Goal: Task Accomplishment & Management: Complete application form

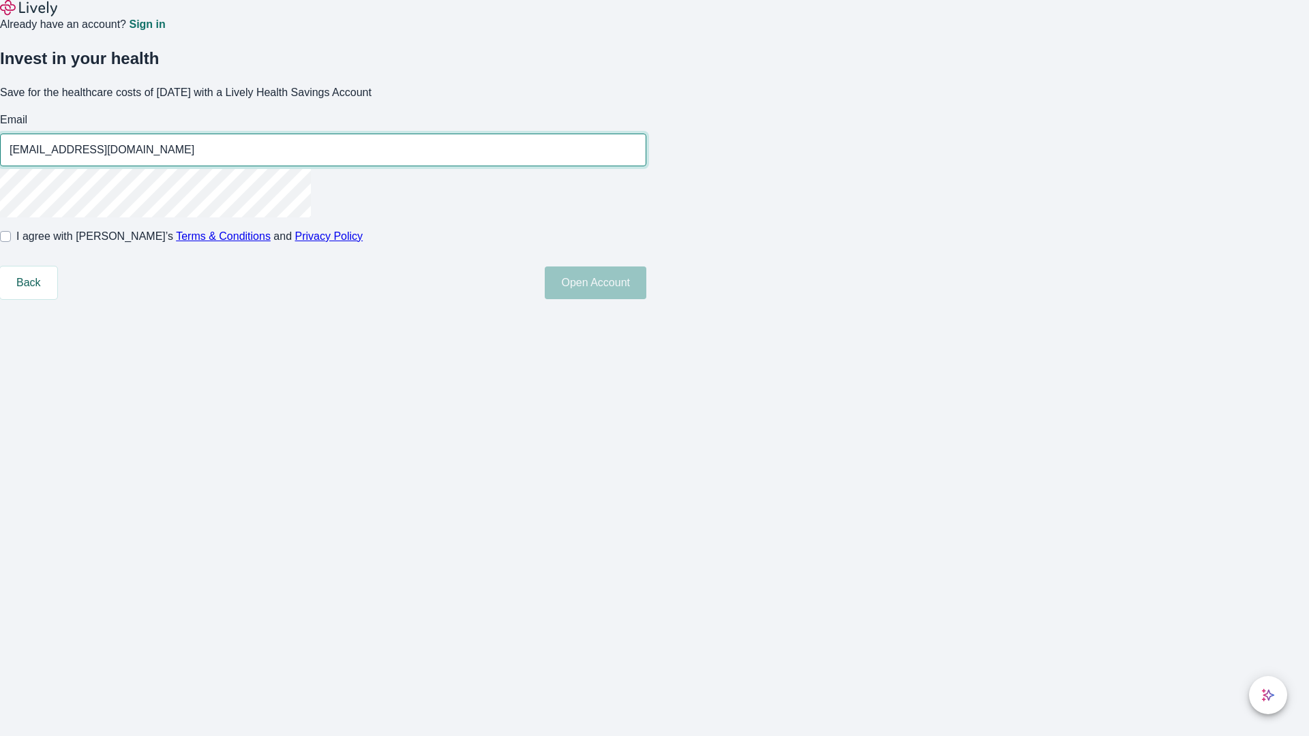
type input "[EMAIL_ADDRESS][DOMAIN_NAME]"
click at [11, 242] on input "I agree with Lively’s Terms & Conditions and Privacy Policy" at bounding box center [5, 236] width 11 height 11
checkbox input "true"
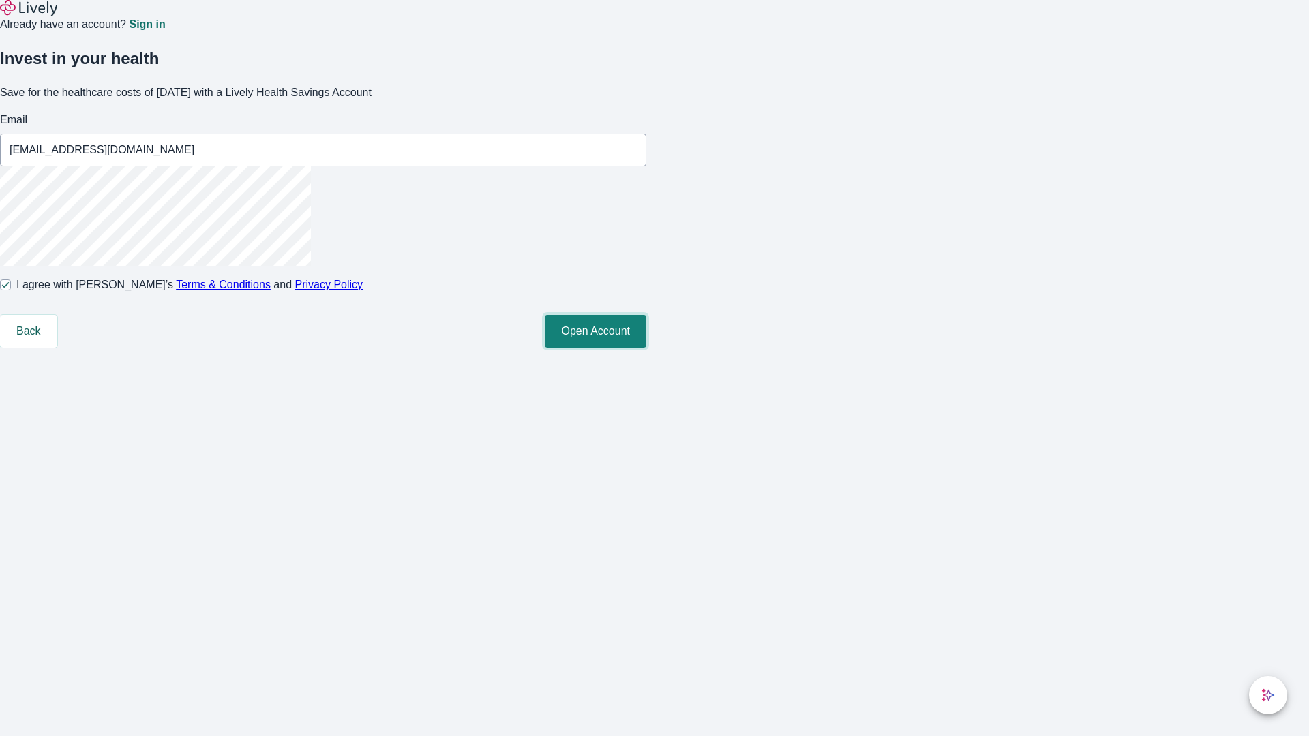
click at [646, 348] on button "Open Account" at bounding box center [596, 331] width 102 height 33
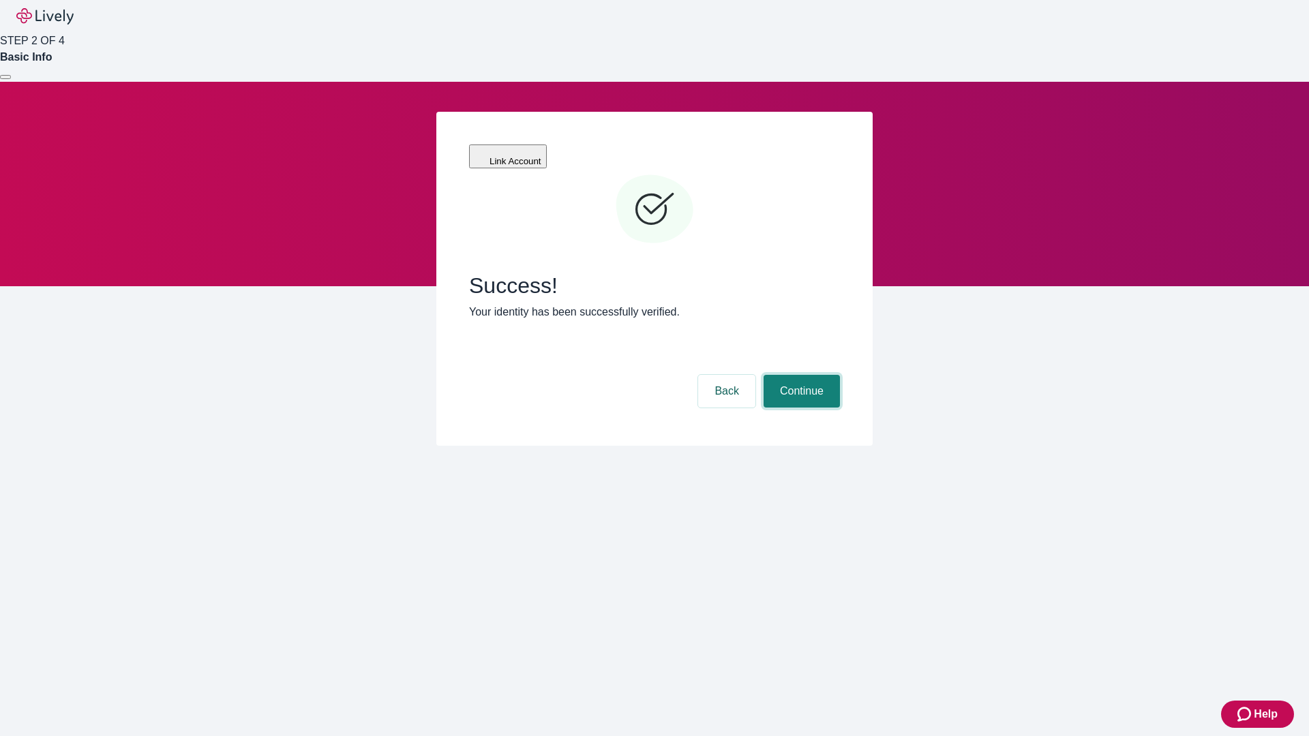
click at [800, 375] on button "Continue" at bounding box center [802, 391] width 76 height 33
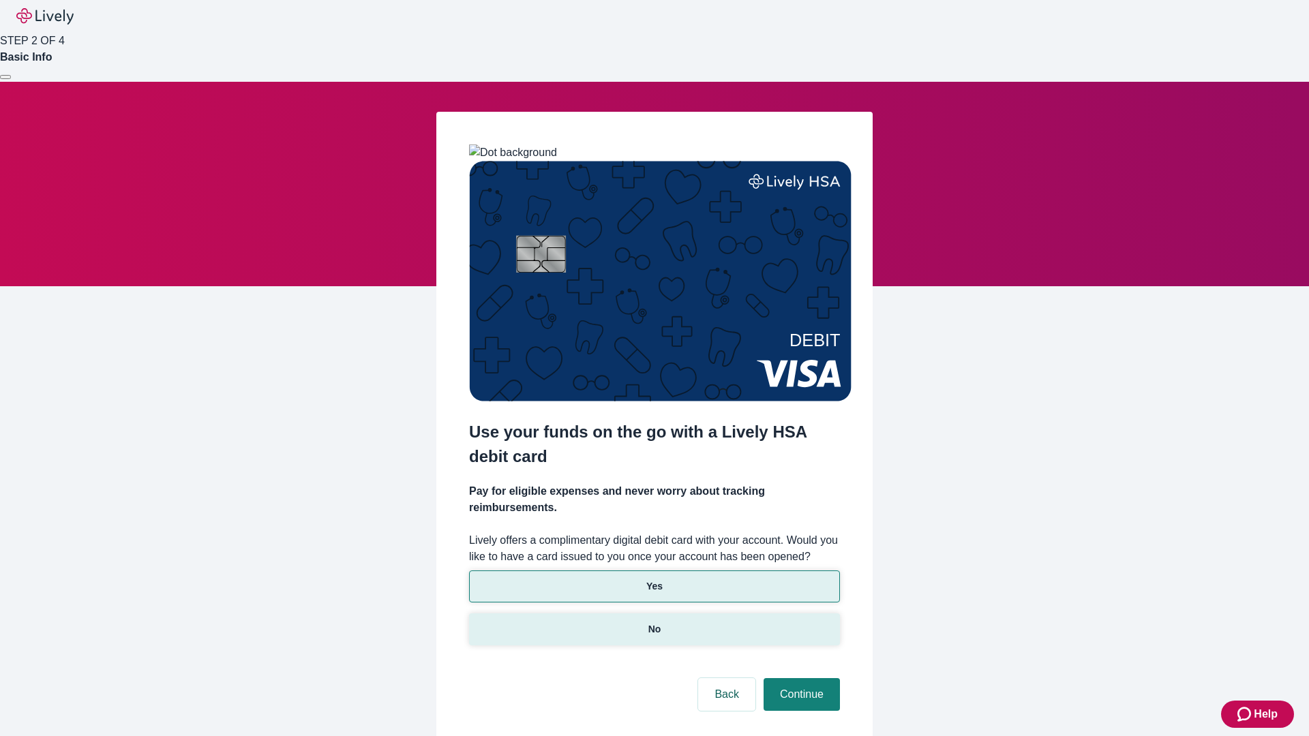
click at [654, 622] on p "No" at bounding box center [654, 629] width 13 height 14
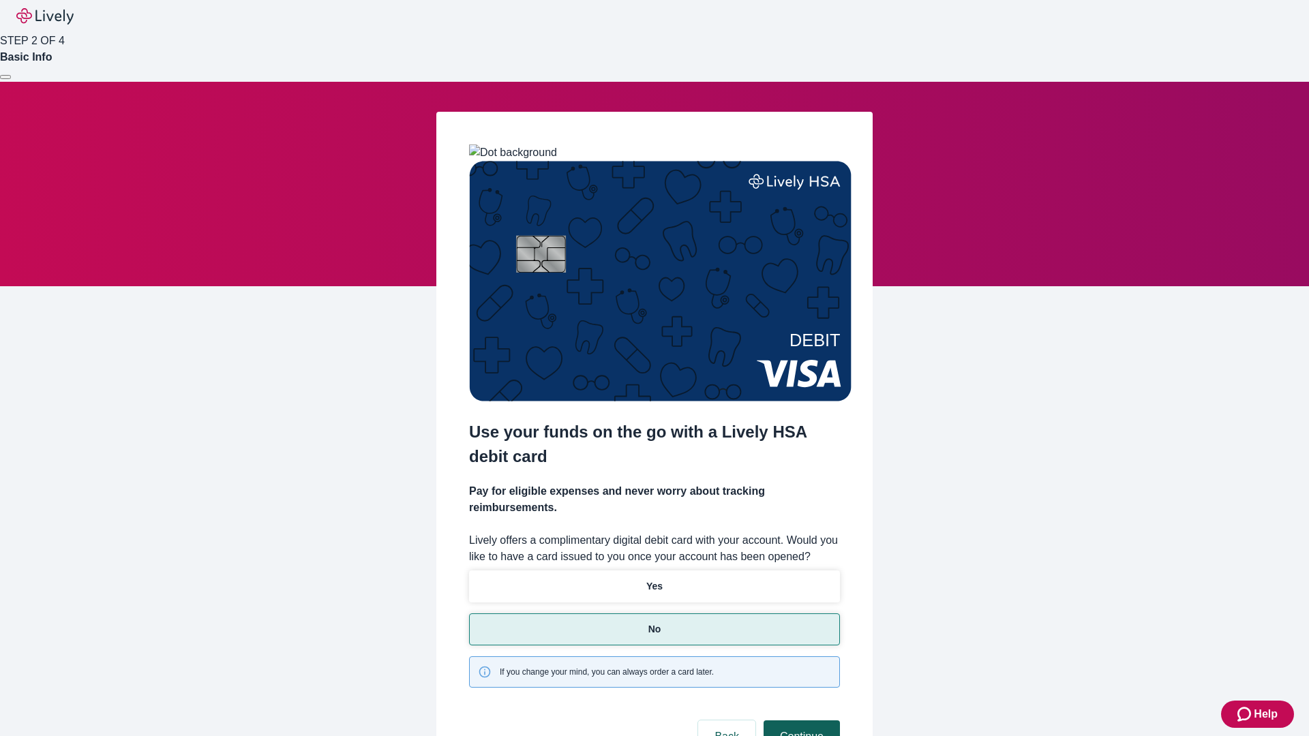
click at [800, 721] on button "Continue" at bounding box center [802, 737] width 76 height 33
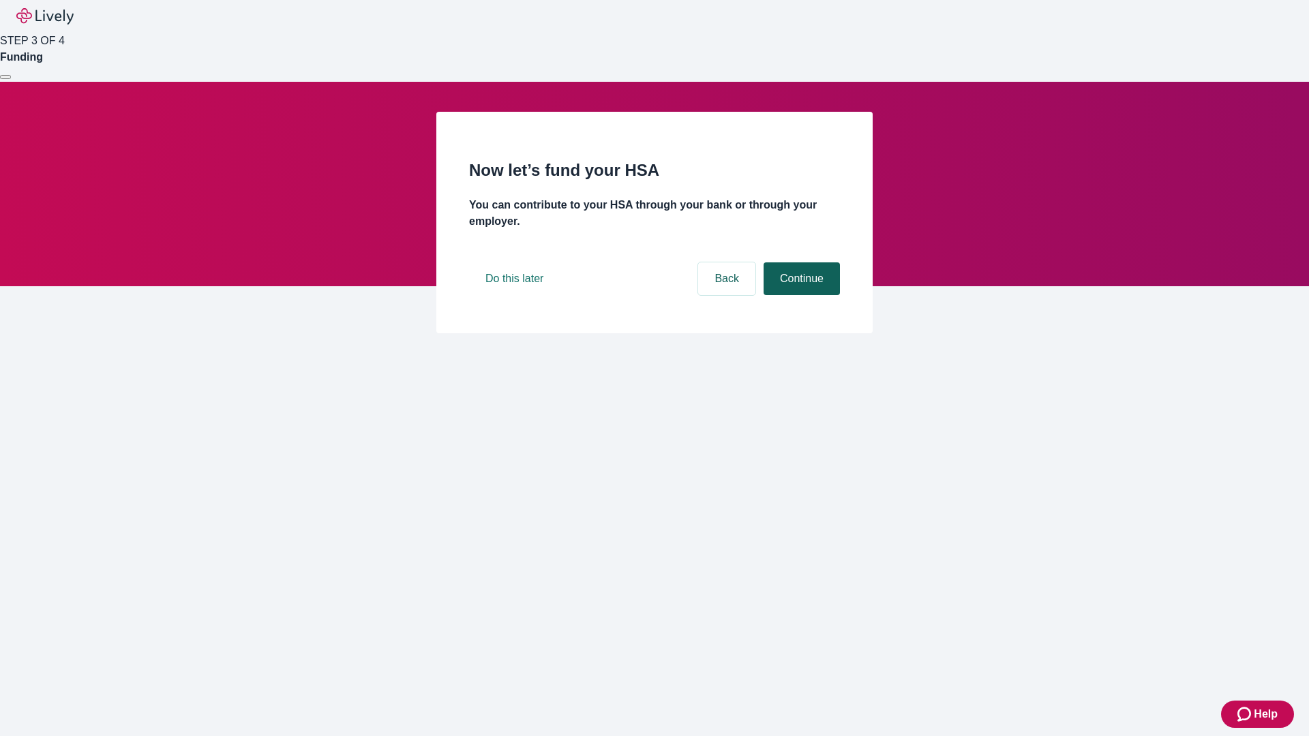
click at [800, 295] on button "Continue" at bounding box center [802, 278] width 76 height 33
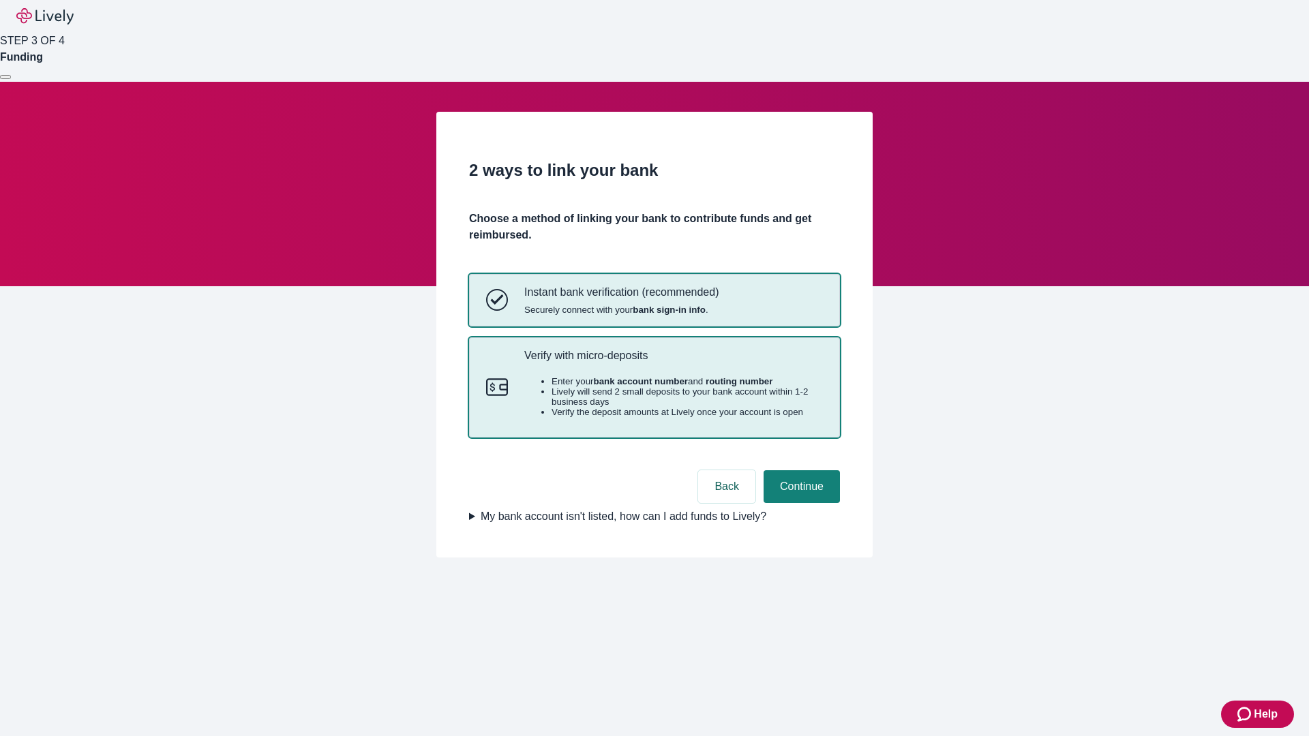
click at [673, 362] on p "Verify with micro-deposits" at bounding box center [673, 355] width 299 height 13
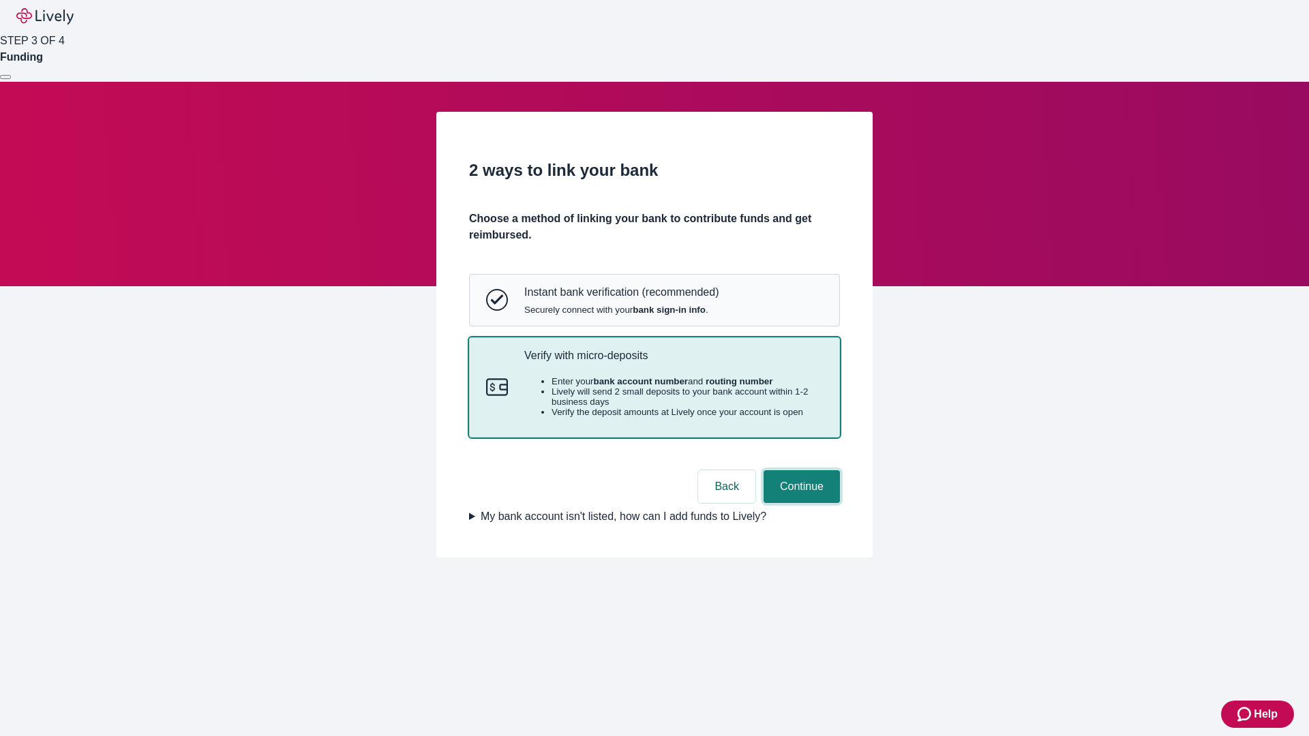
click at [800, 503] on button "Continue" at bounding box center [802, 486] width 76 height 33
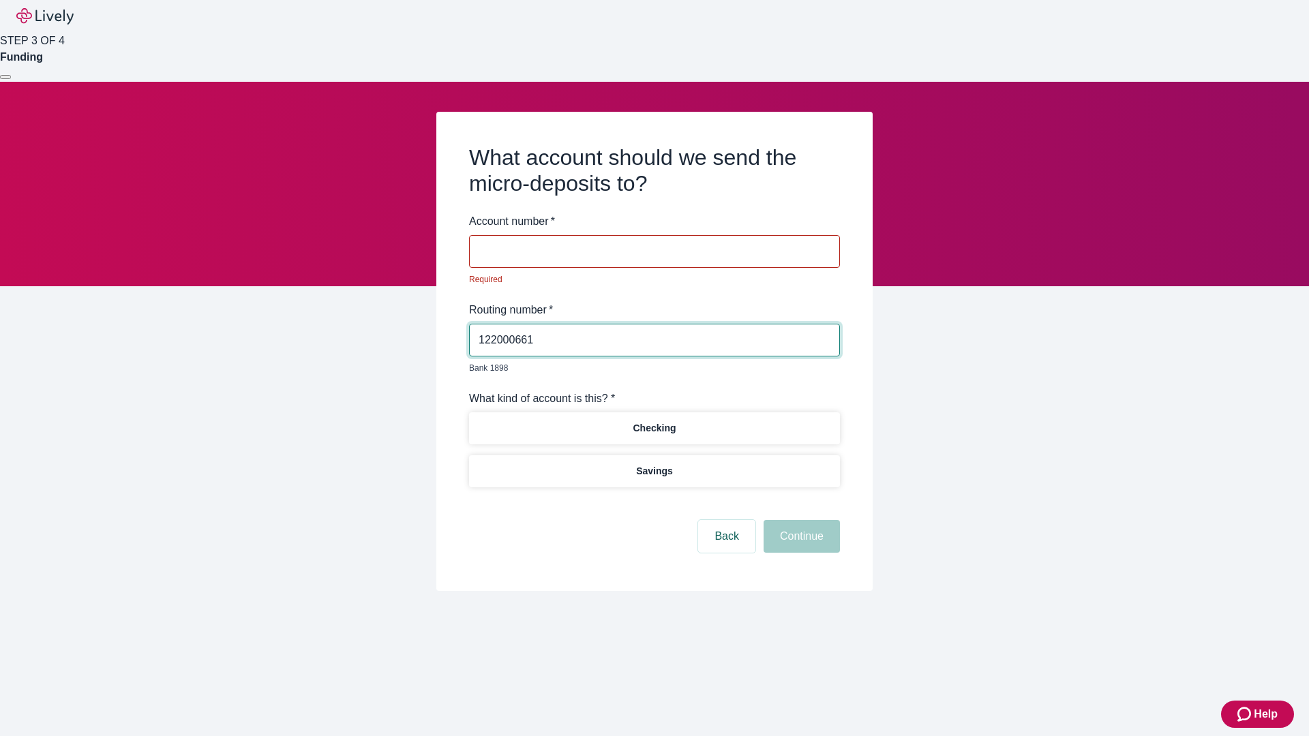
type input "122000661"
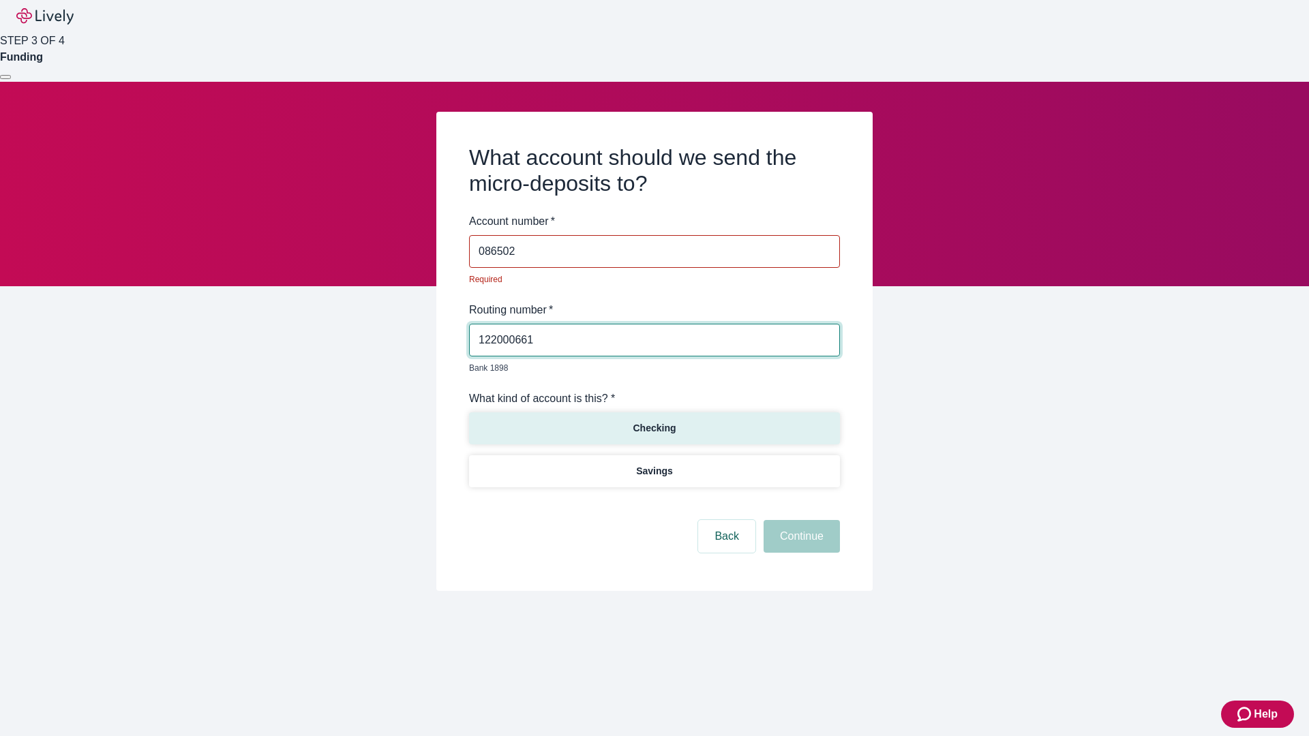
type input "086502"
click at [654, 421] on p "Checking" at bounding box center [654, 428] width 43 height 14
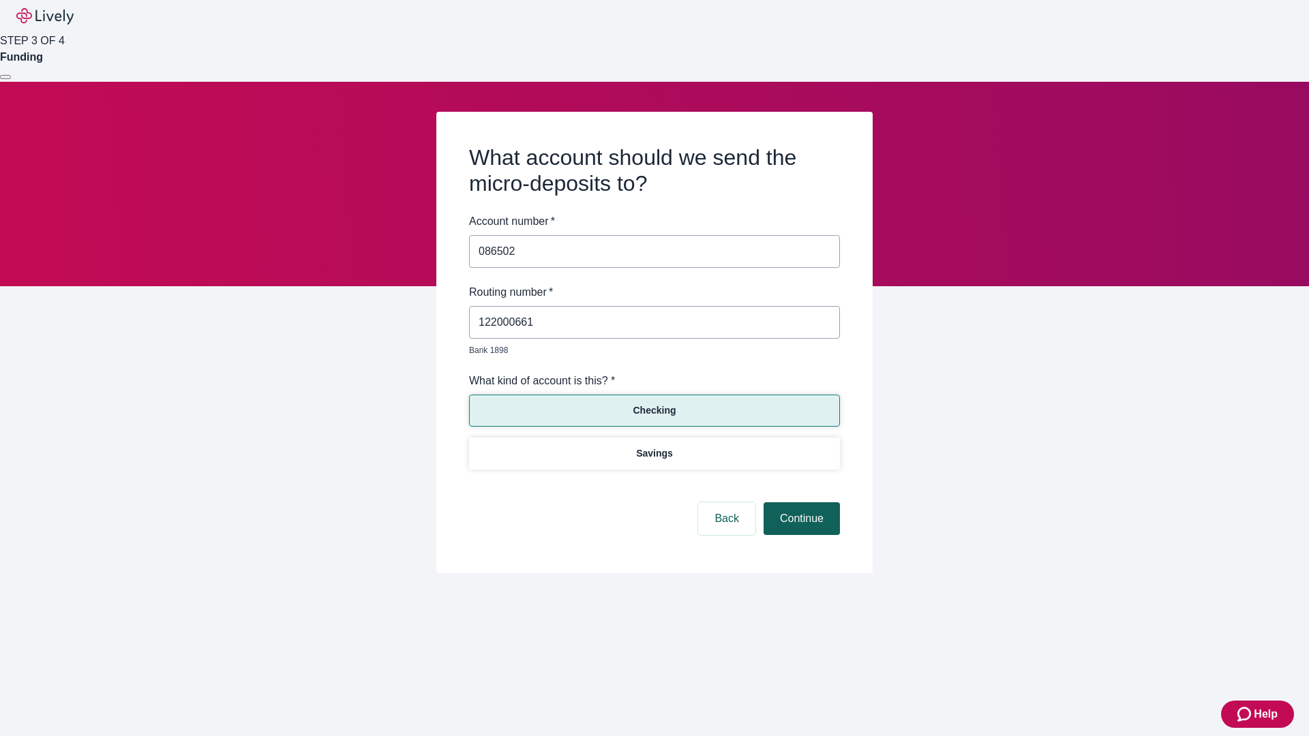
click at [800, 503] on button "Continue" at bounding box center [802, 518] width 76 height 33
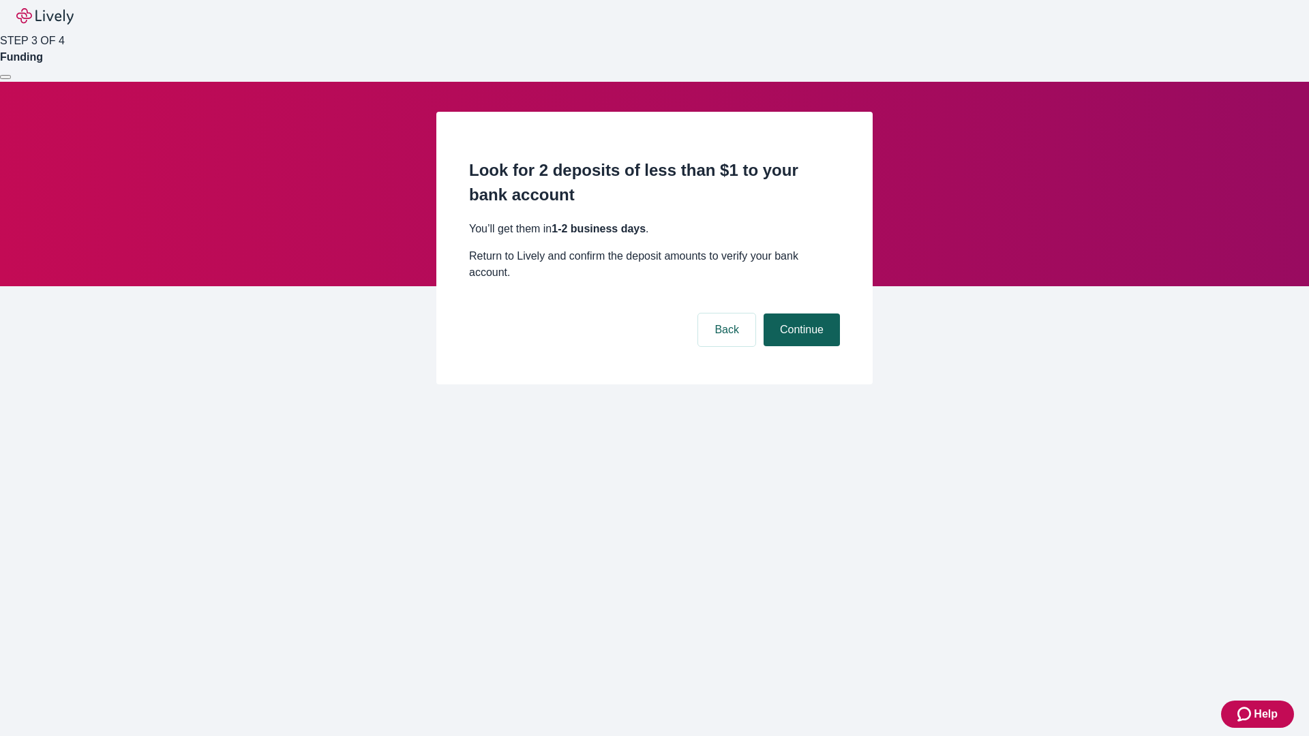
click at [800, 314] on button "Continue" at bounding box center [802, 330] width 76 height 33
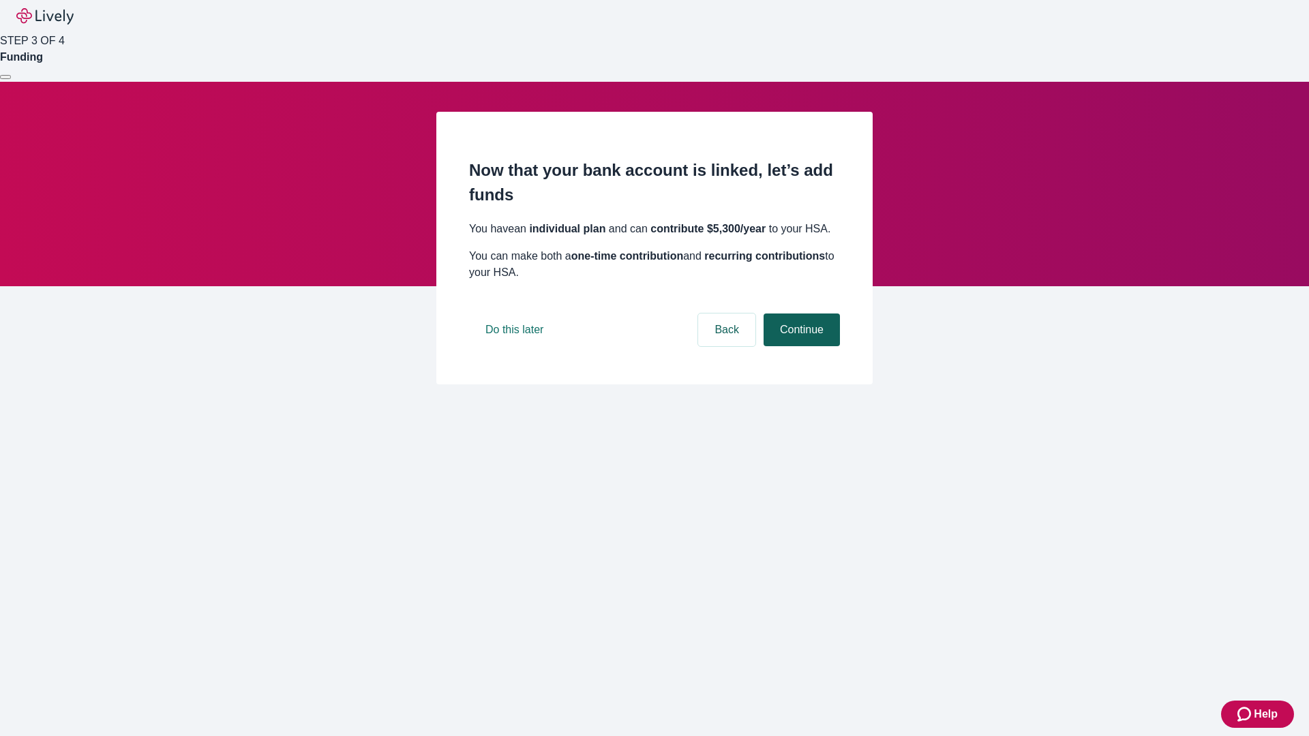
click at [800, 346] on button "Continue" at bounding box center [802, 330] width 76 height 33
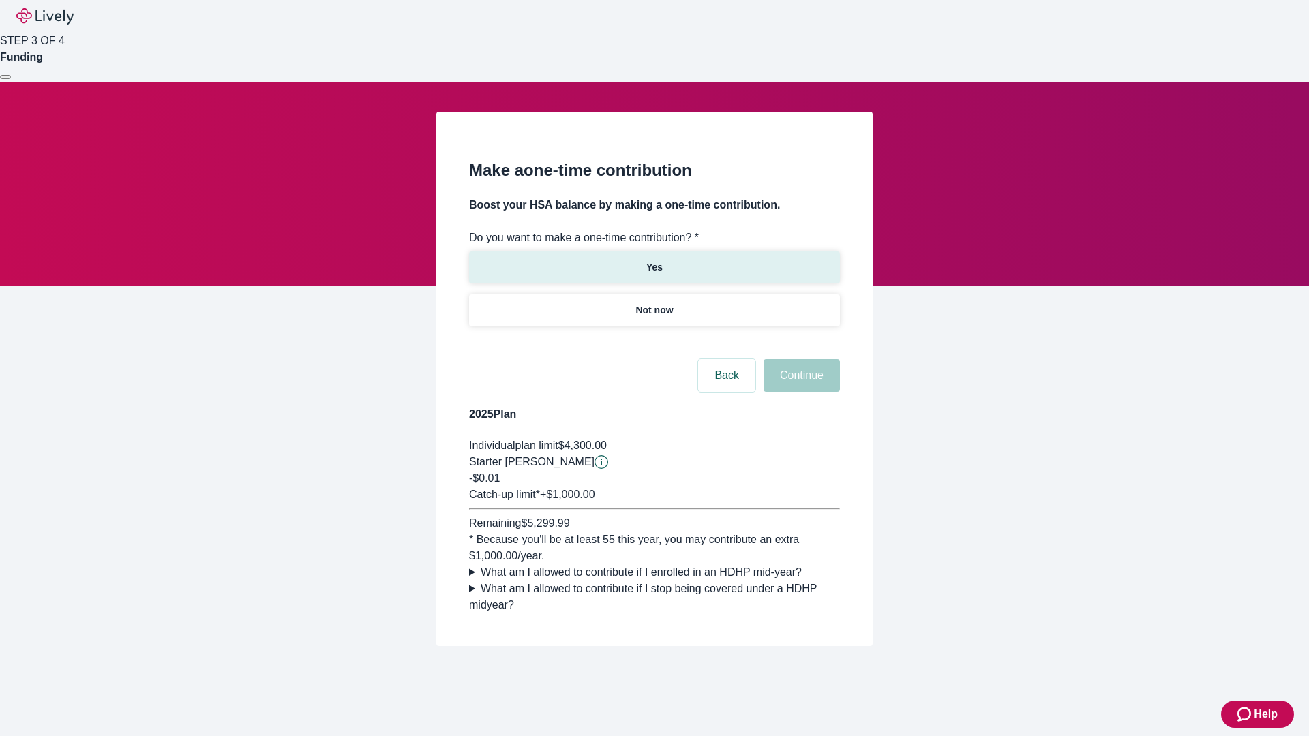
click at [654, 260] on p "Yes" at bounding box center [654, 267] width 16 height 14
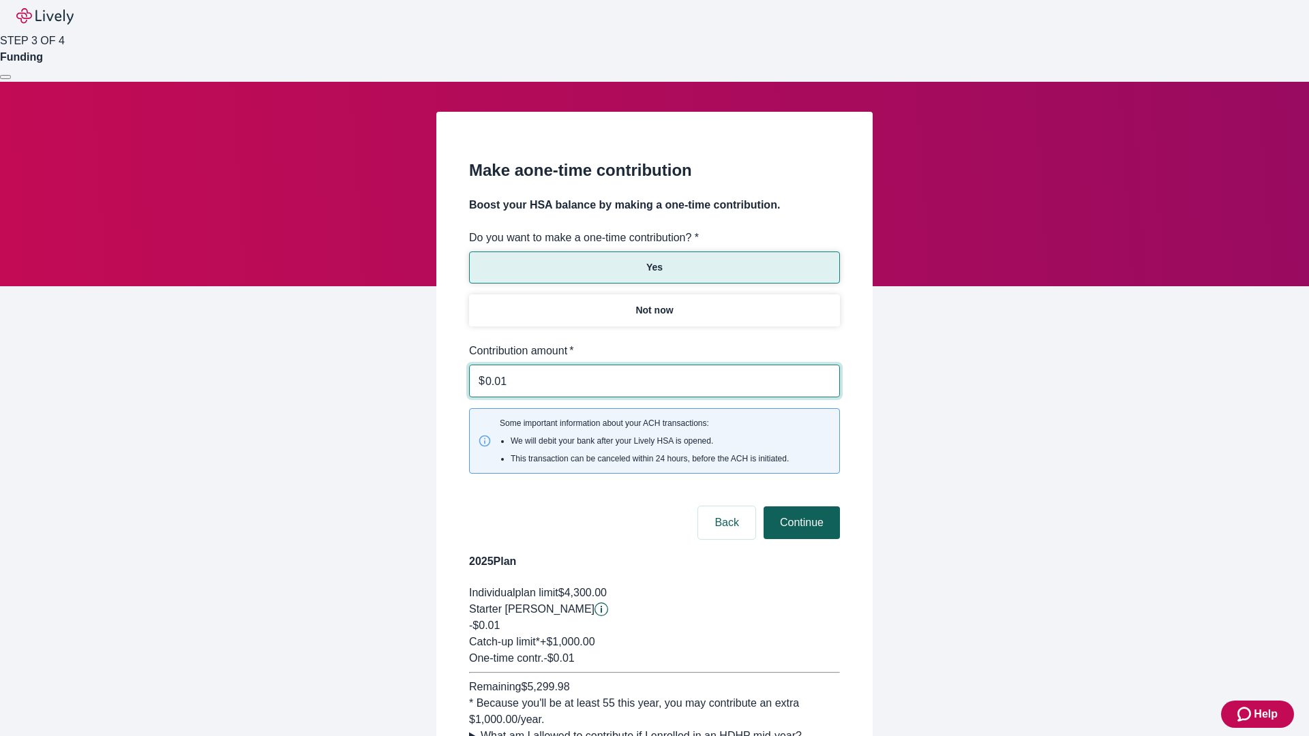
type input "0.01"
click at [800, 507] on button "Continue" at bounding box center [802, 523] width 76 height 33
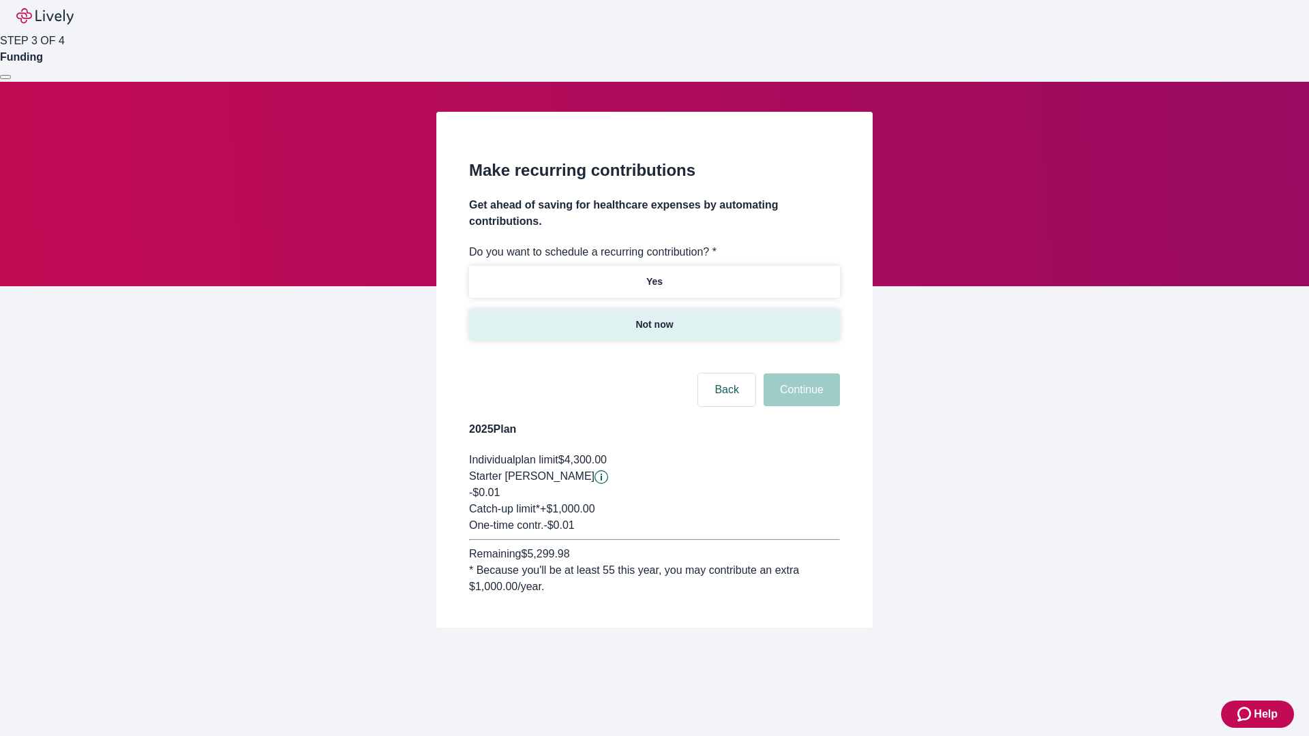
click at [654, 318] on p "Not now" at bounding box center [653, 325] width 37 height 14
click at [800, 374] on button "Continue" at bounding box center [802, 390] width 76 height 33
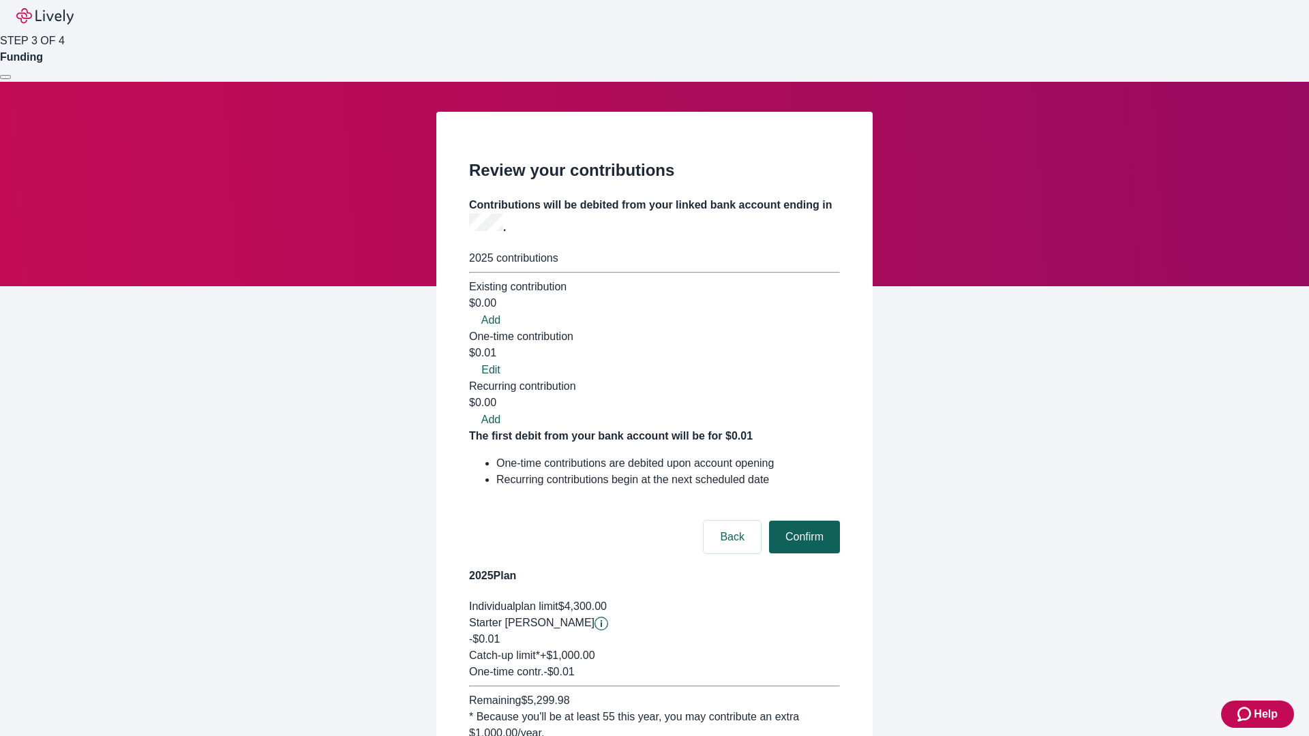
click at [802, 521] on button "Confirm" at bounding box center [804, 537] width 71 height 33
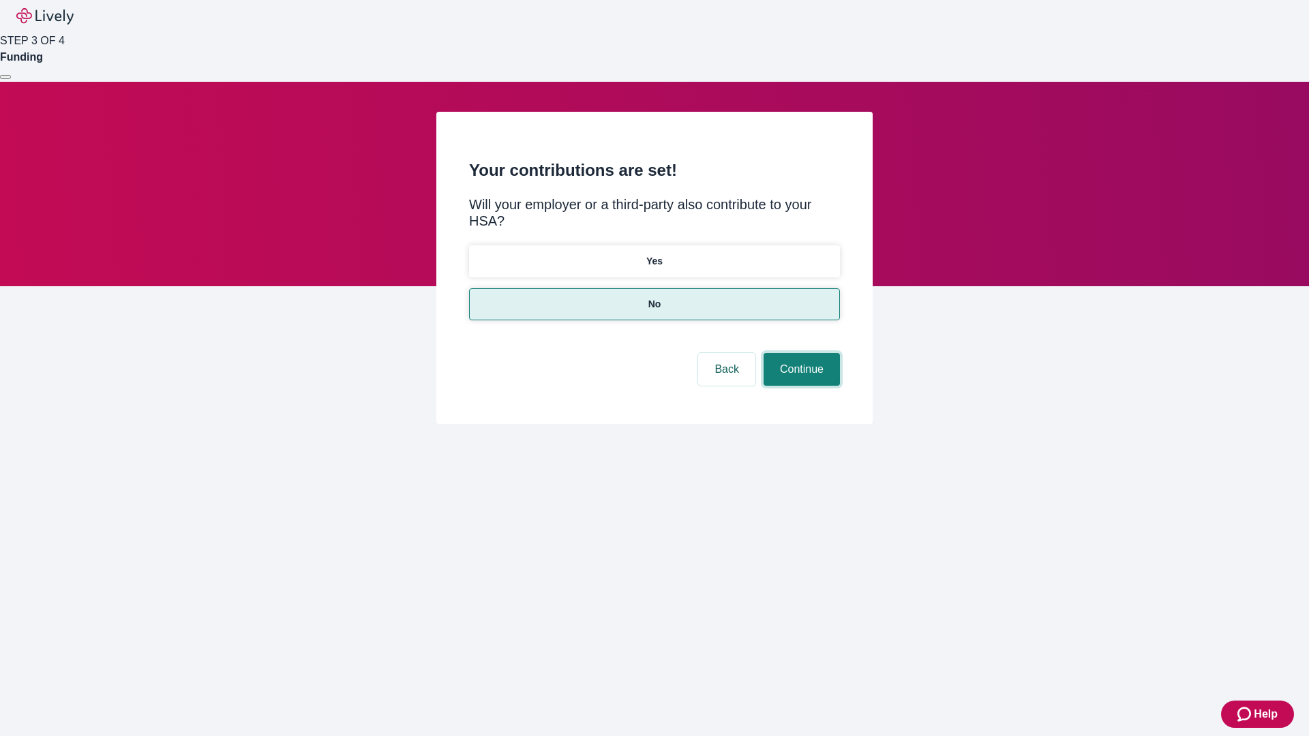
click at [800, 353] on button "Continue" at bounding box center [802, 369] width 76 height 33
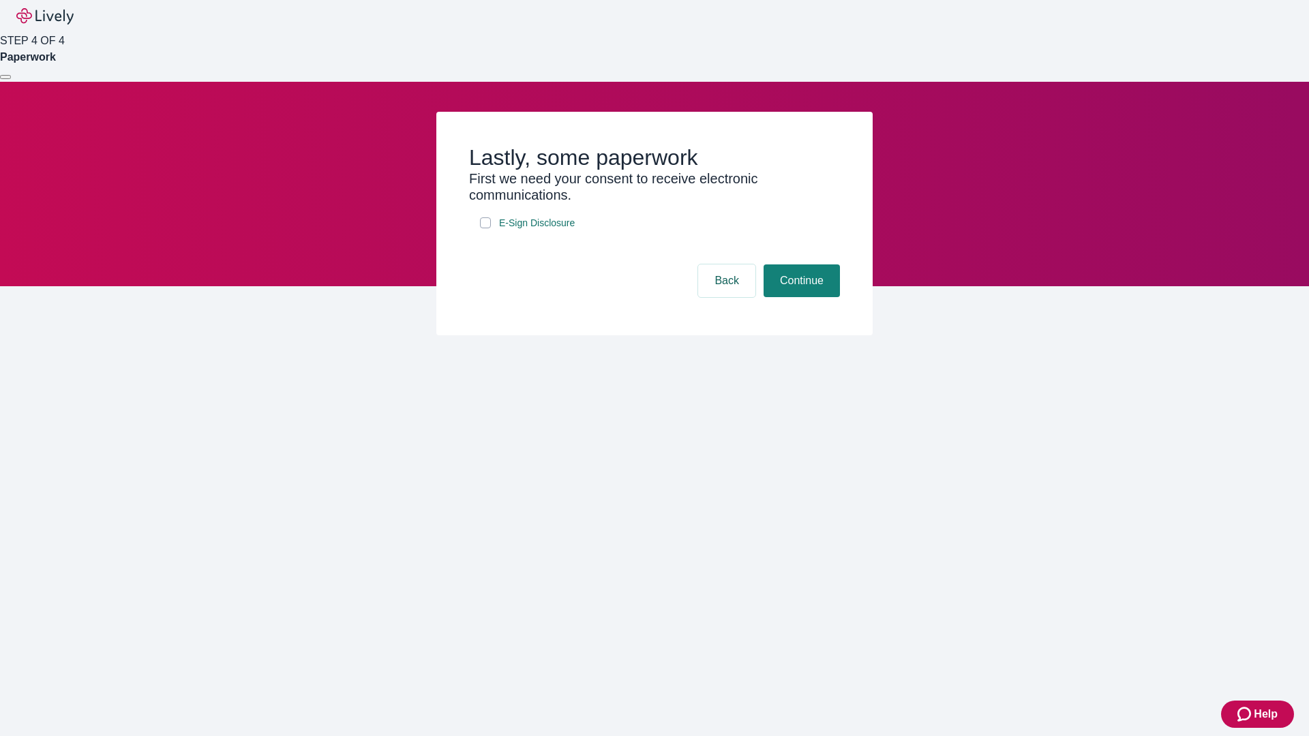
click at [485, 228] on input "E-Sign Disclosure" at bounding box center [485, 222] width 11 height 11
checkbox input "true"
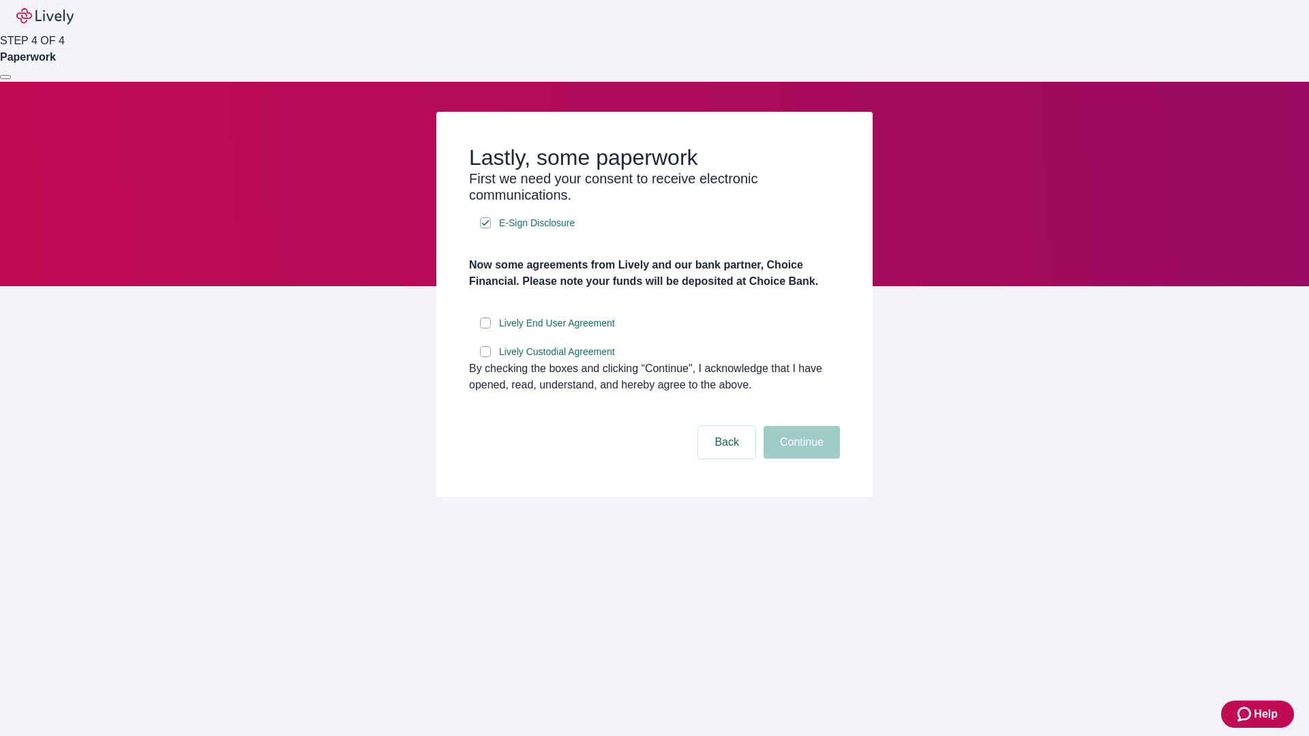
click at [485, 329] on input "Lively End User Agreement" at bounding box center [485, 323] width 11 height 11
checkbox input "true"
click at [485, 357] on input "Lively Custodial Agreement" at bounding box center [485, 351] width 11 height 11
checkbox input "true"
click at [800, 459] on button "Continue" at bounding box center [802, 442] width 76 height 33
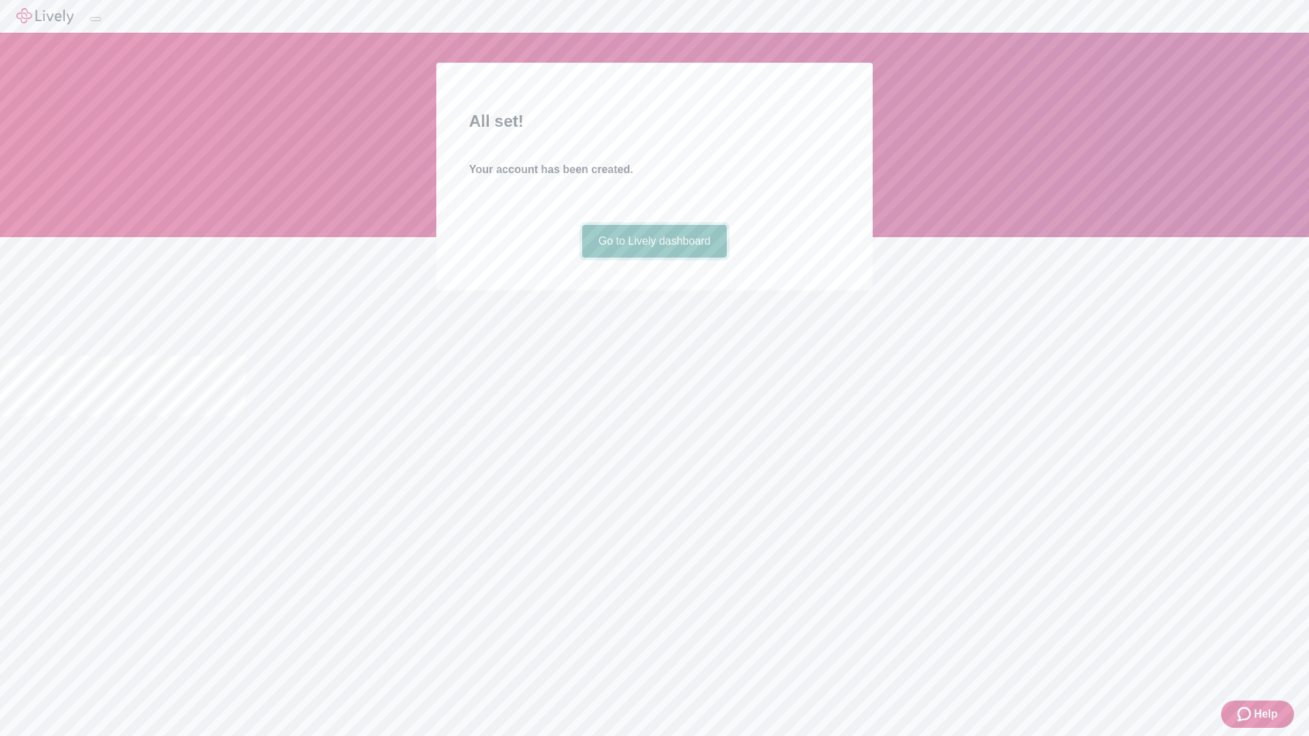
click at [654, 258] on link "Go to Lively dashboard" at bounding box center [654, 241] width 145 height 33
